Goal: Register for event/course

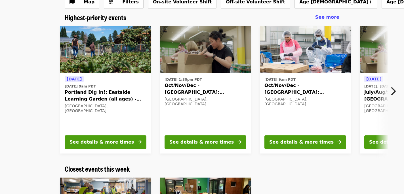
scroll to position [42, 0]
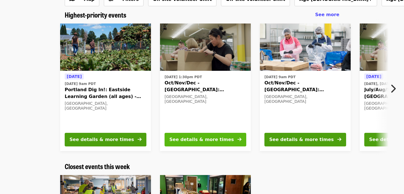
click at [195, 139] on div "See details & more times" at bounding box center [201, 139] width 64 height 7
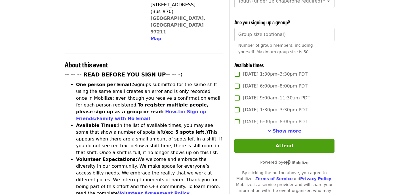
scroll to position [171, 0]
click at [271, 128] on span "See more timeslots" at bounding box center [269, 130] width 4 height 5
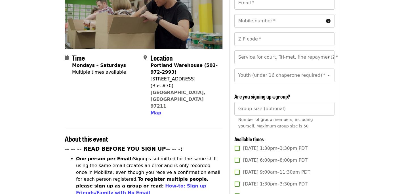
scroll to position [99, 0]
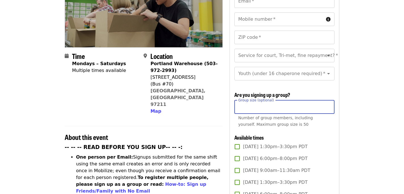
type input "*"
click at [328, 100] on input "*" at bounding box center [284, 107] width 100 height 14
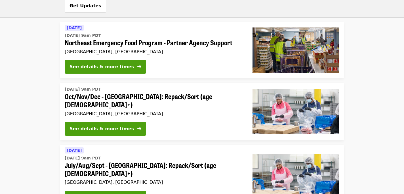
scroll to position [492, 0]
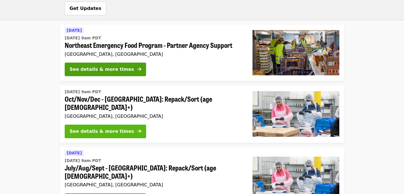
click at [110, 128] on div "See details & more times" at bounding box center [101, 131] width 64 height 7
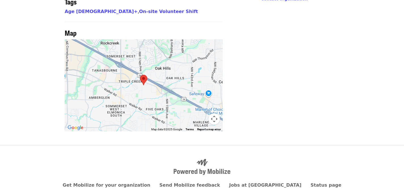
scroll to position [481, 0]
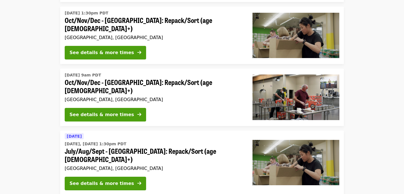
scroll to position [185, 0]
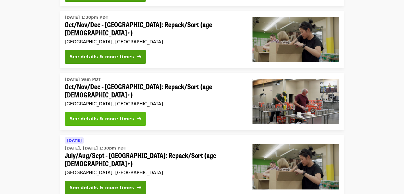
click at [113, 116] on div "See details & more times" at bounding box center [101, 119] width 64 height 7
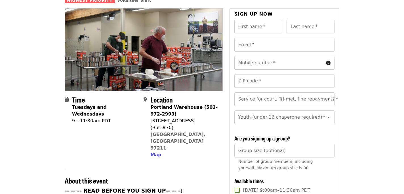
scroll to position [50, 0]
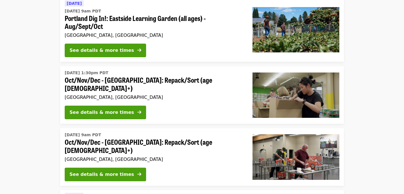
scroll to position [129, 0]
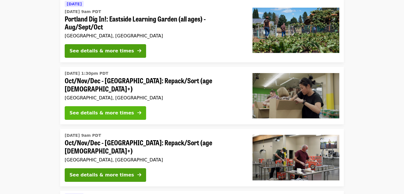
click at [119, 110] on div "See details & more times" at bounding box center [101, 113] width 64 height 7
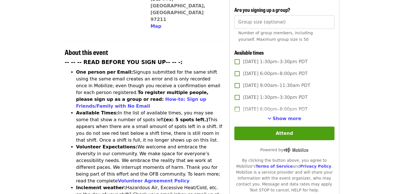
scroll to position [185, 0]
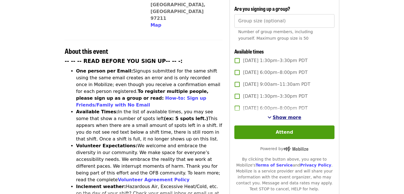
click at [294, 115] on span "Show more" at bounding box center [286, 117] width 29 height 5
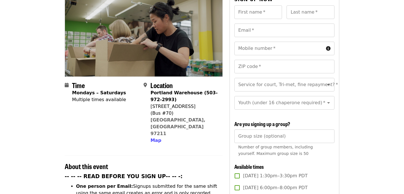
scroll to position [70, 0]
click at [329, 99] on icon "Open" at bounding box center [328, 102] width 7 height 7
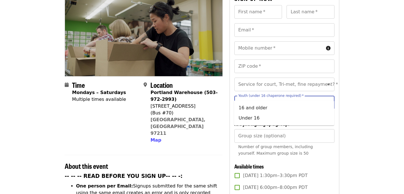
click at [329, 99] on icon "Close" at bounding box center [328, 102] width 7 height 7
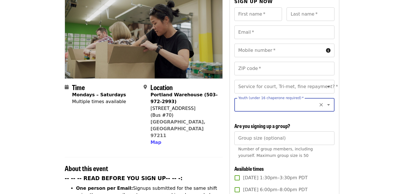
scroll to position [68, 0]
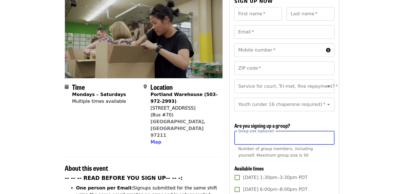
type input "*"
click at [327, 131] on input "*" at bounding box center [284, 138] width 100 height 14
type input "*"
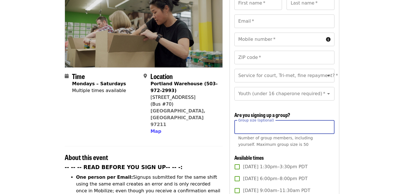
scroll to position [81, 0]
